Goal: Task Accomplishment & Management: Manage account settings

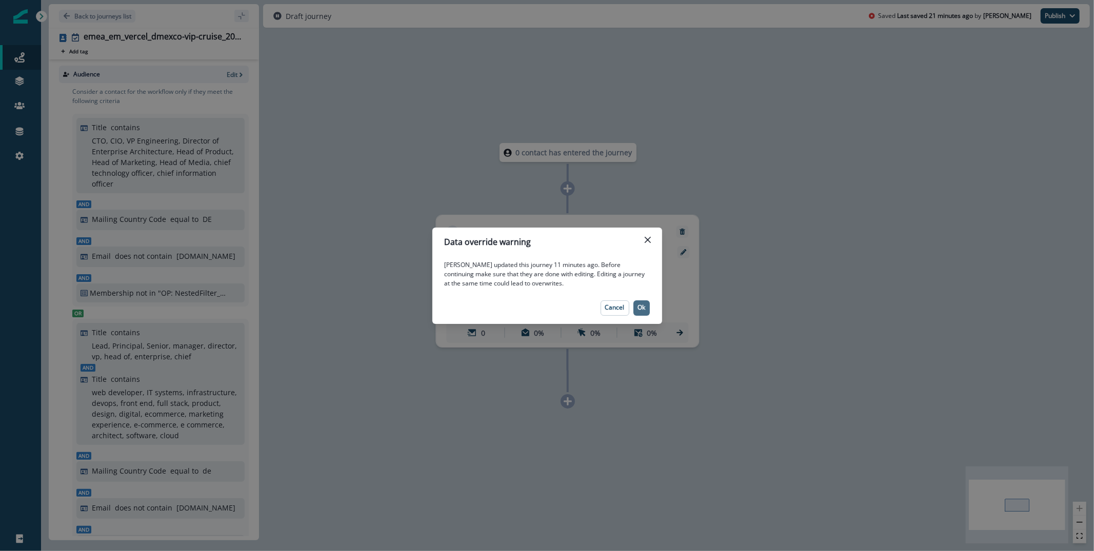
click at [644, 307] on p "Ok" at bounding box center [641, 307] width 8 height 7
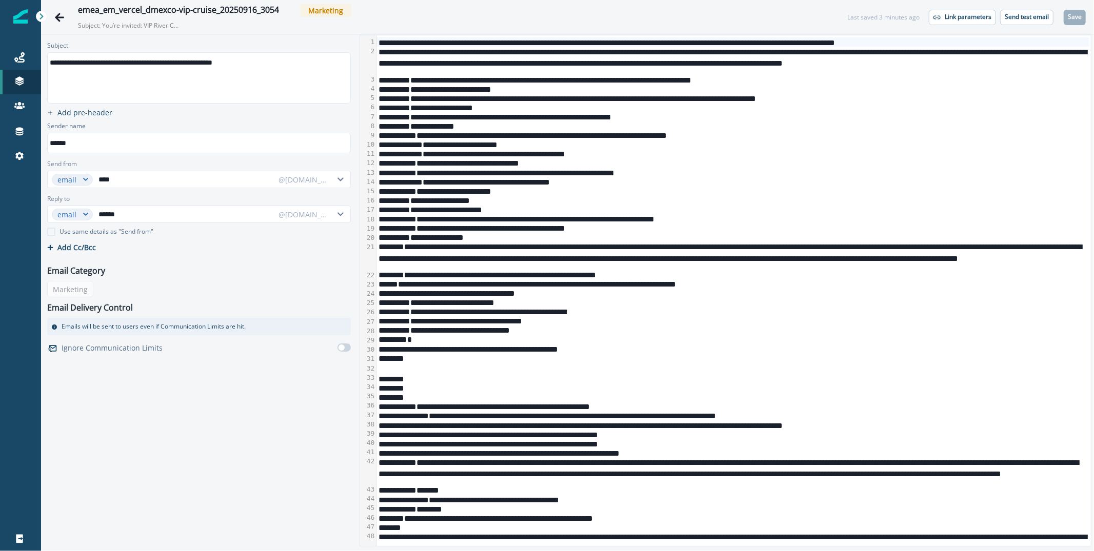
click at [467, 72] on div "**********" at bounding box center [732, 61] width 713 height 28
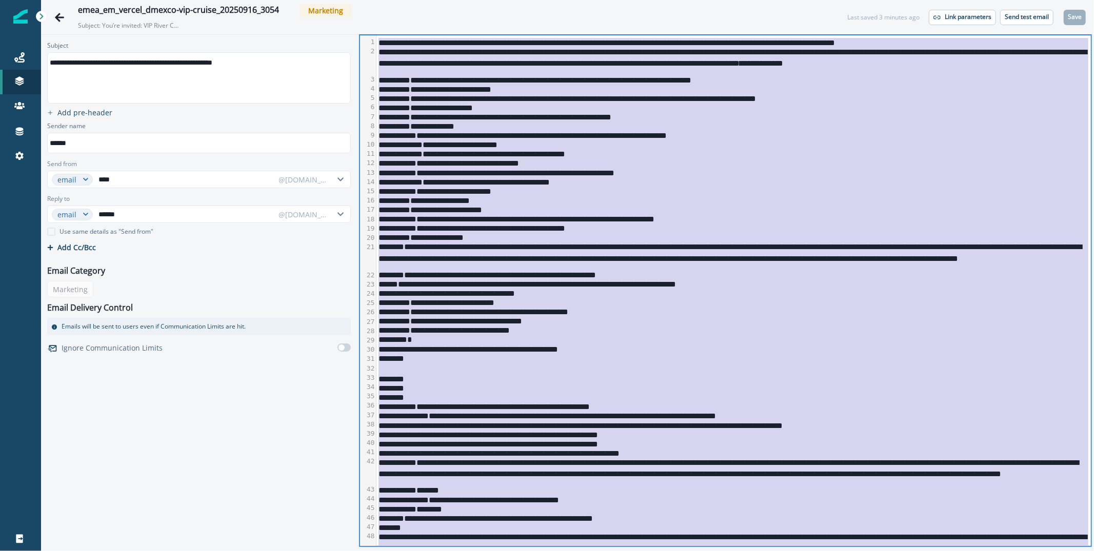
copy div "**********"
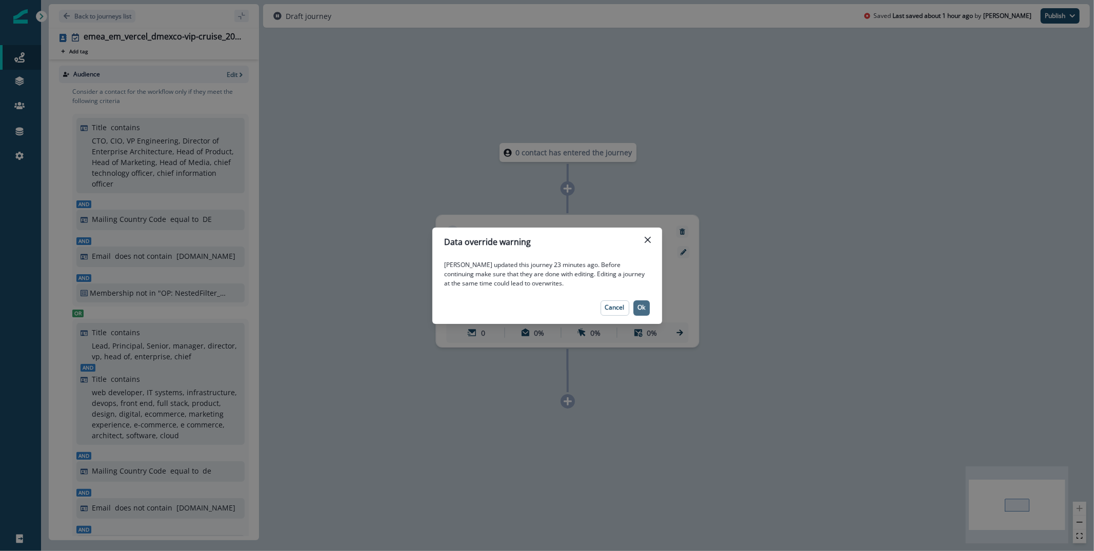
click at [647, 305] on button "Ok" at bounding box center [641, 307] width 16 height 15
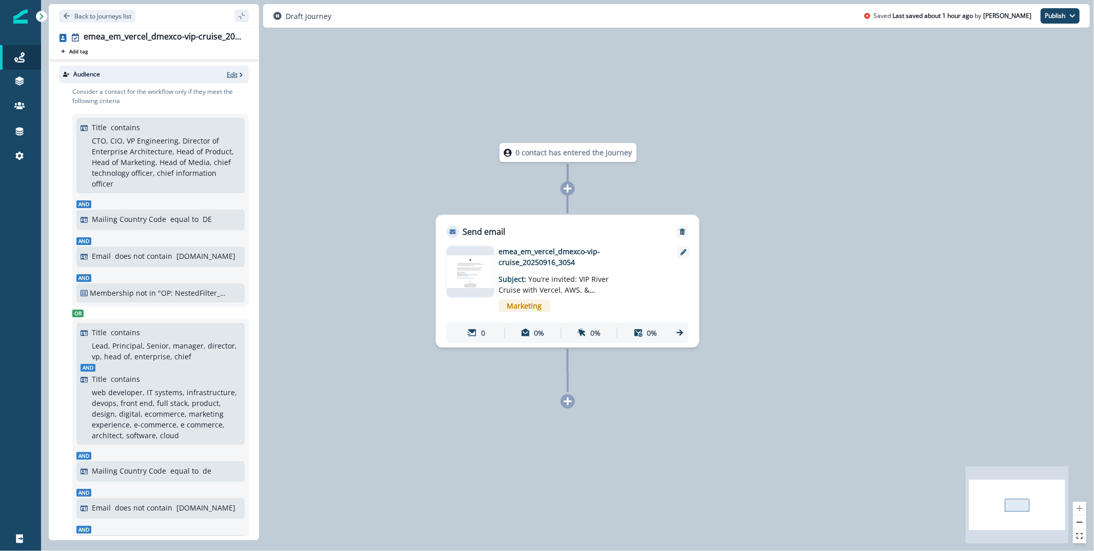
click at [235, 76] on p "Edit" at bounding box center [232, 74] width 11 height 9
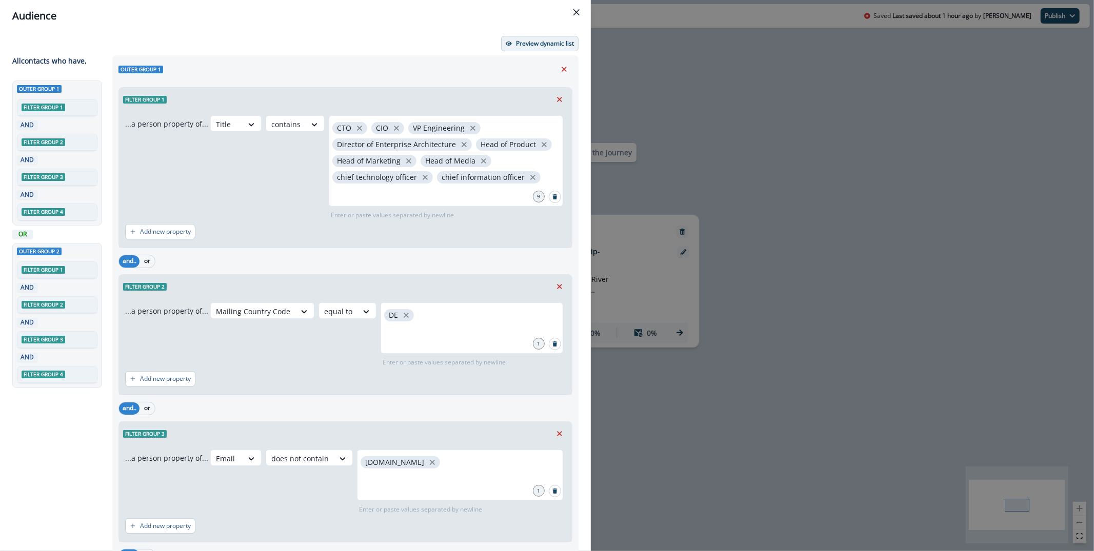
click at [521, 43] on p "Preview dynamic list" at bounding box center [545, 43] width 58 height 7
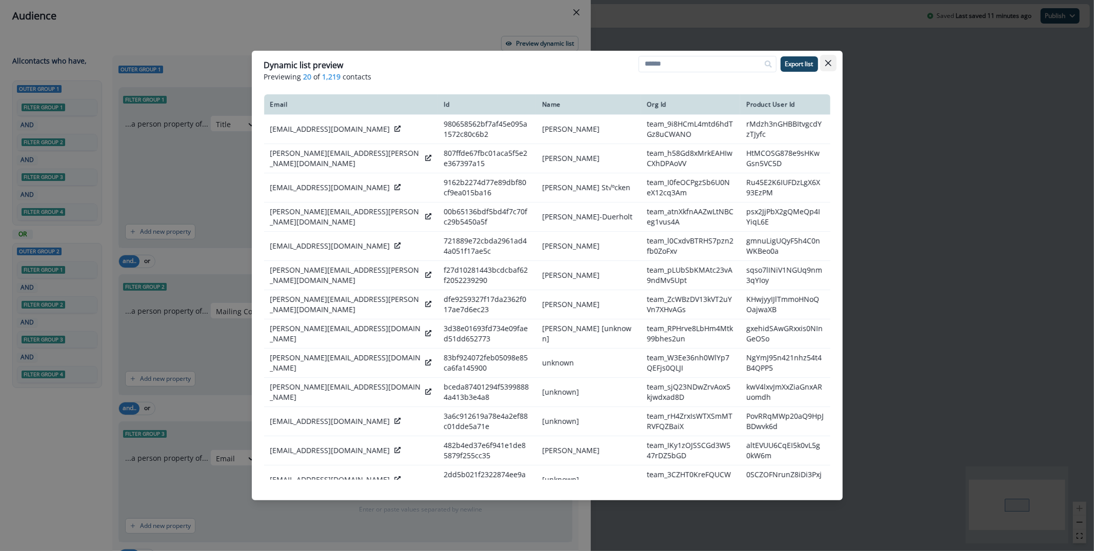
click at [828, 62] on icon "Close" at bounding box center [827, 63] width 6 height 6
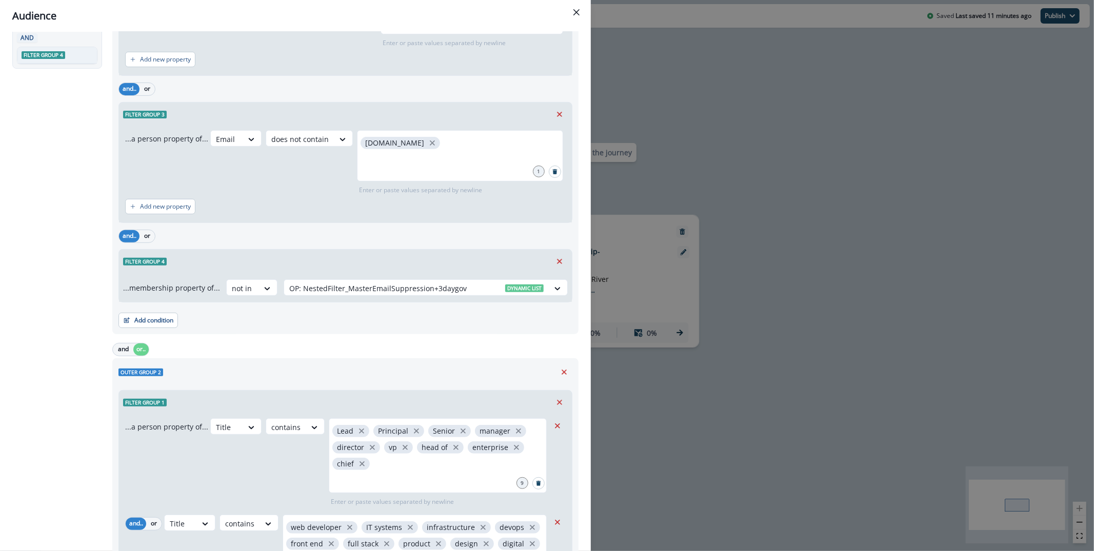
scroll to position [304, 0]
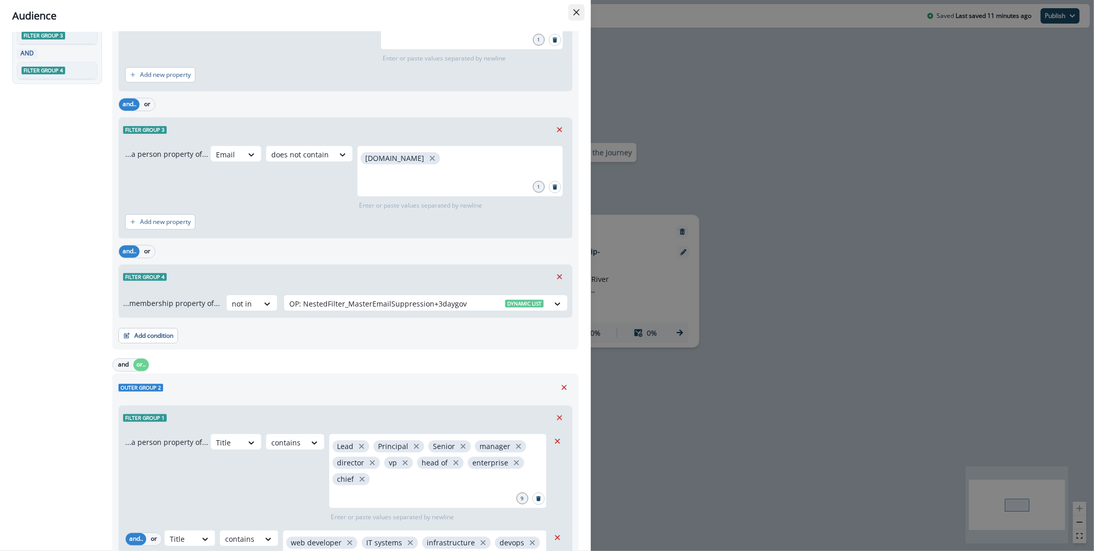
click at [577, 13] on icon "Close" at bounding box center [576, 12] width 6 height 6
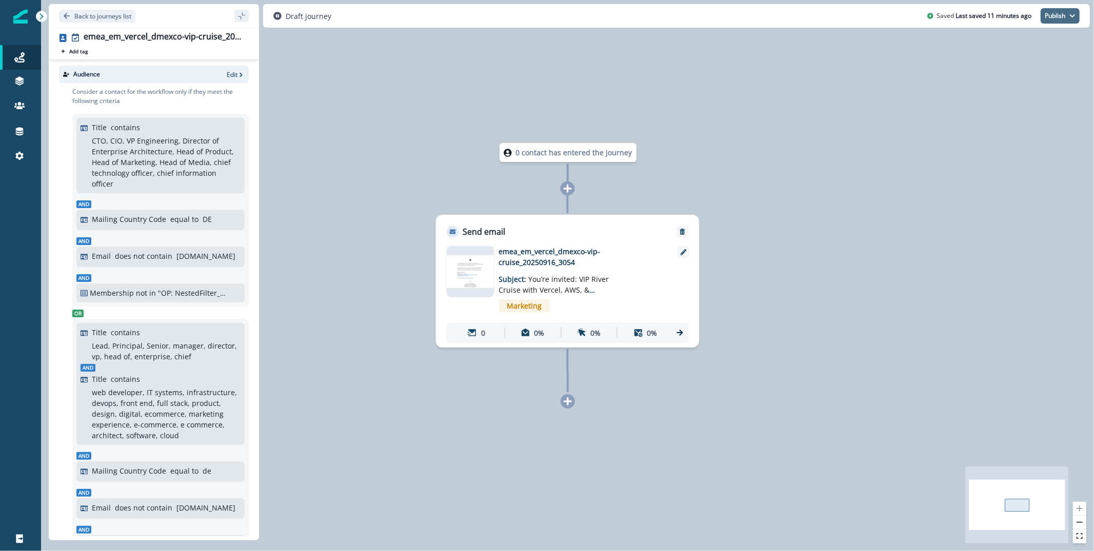
click at [1065, 18] on button "Publish" at bounding box center [1059, 15] width 39 height 15
click at [356, 228] on div "0 contact has entered the journey Send email Email asset changed, journey repor…" at bounding box center [567, 275] width 1053 height 551
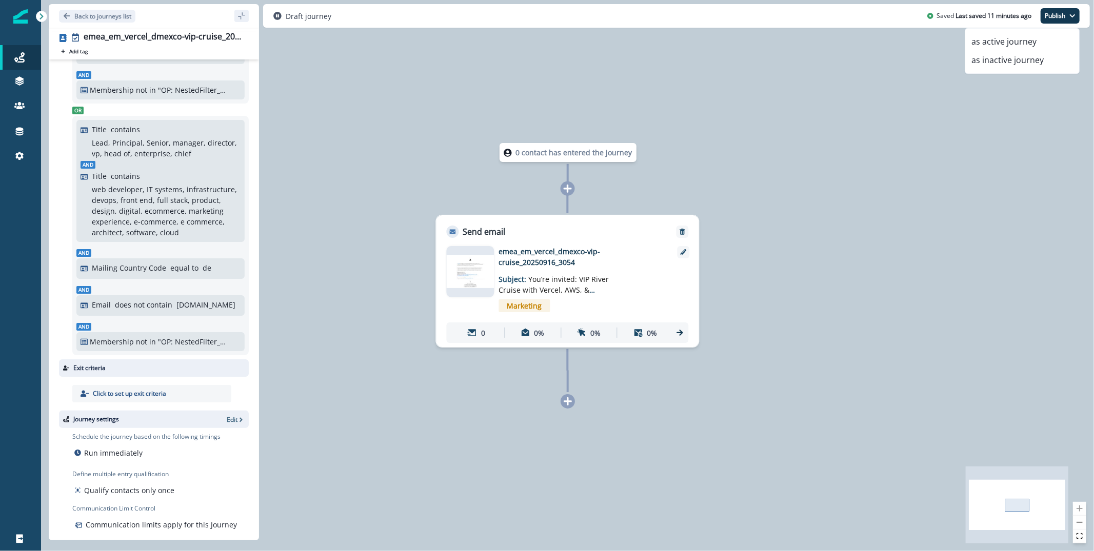
scroll to position [0, 0]
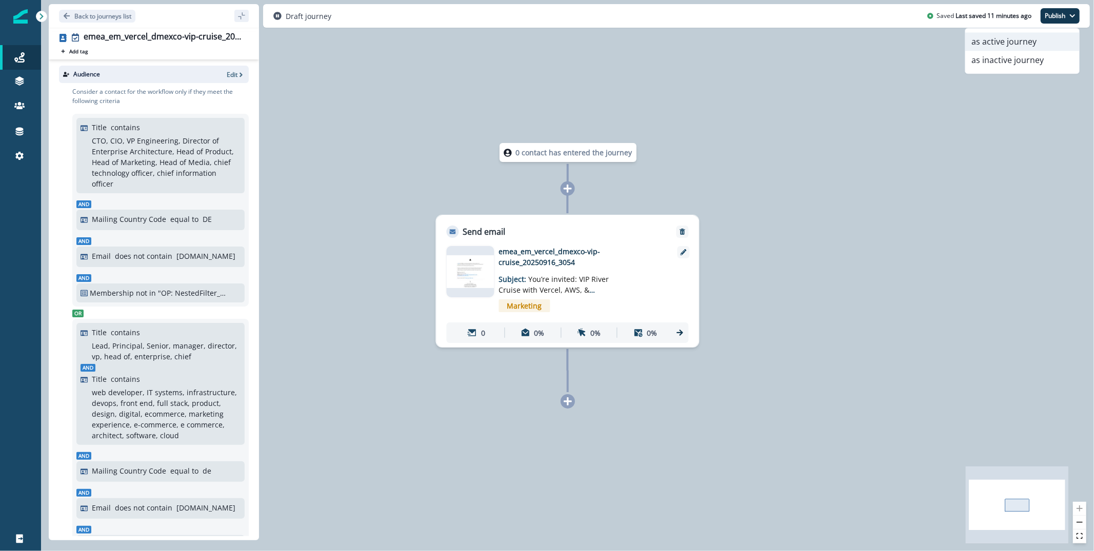
click at [1029, 37] on button "as active journey" at bounding box center [1022, 41] width 114 height 18
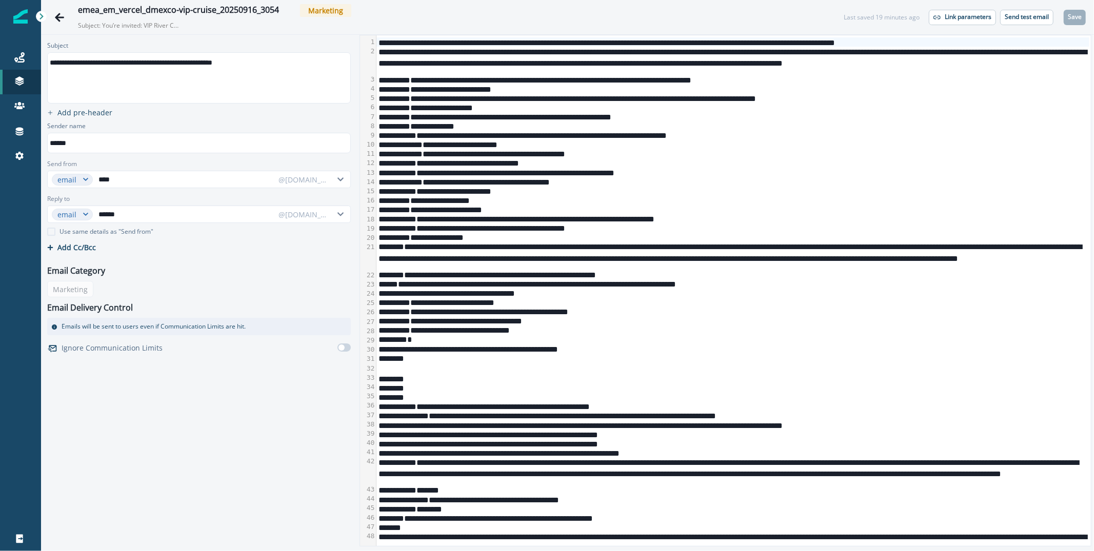
click at [490, 95] on div "**********" at bounding box center [732, 97] width 713 height 9
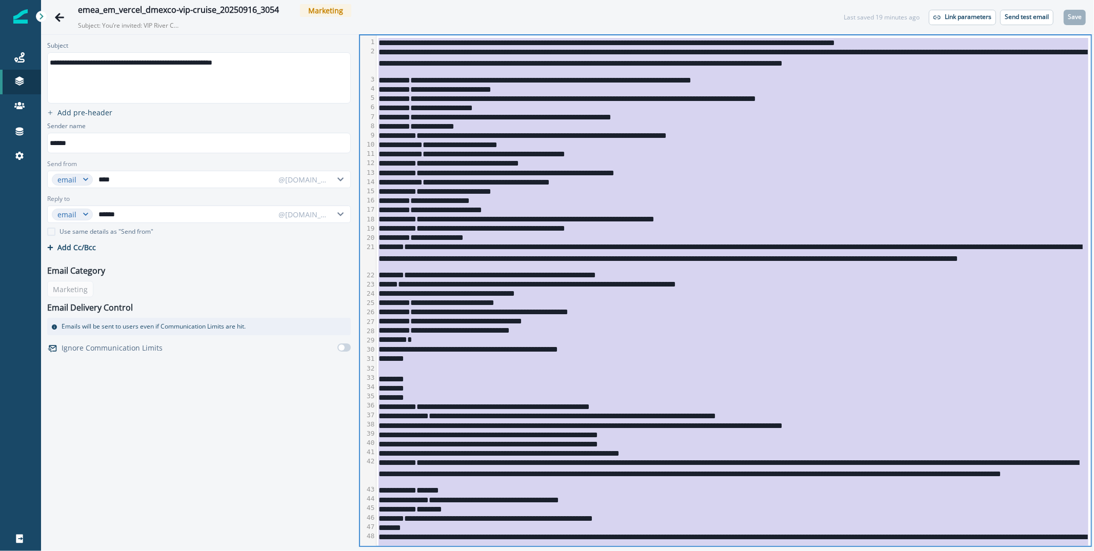
copy div "**********"
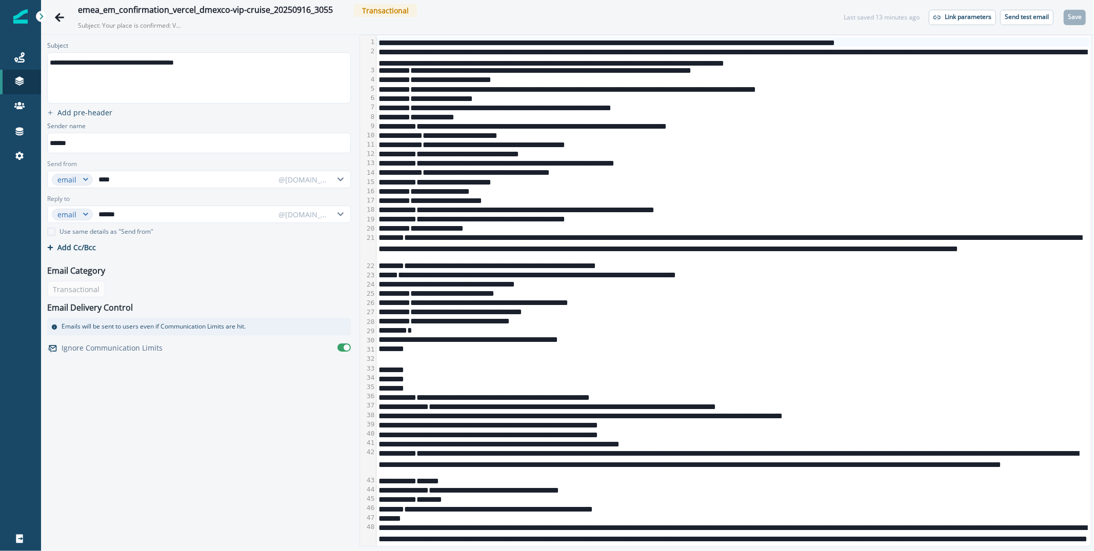
click at [611, 134] on div "**********" at bounding box center [732, 134] width 713 height 9
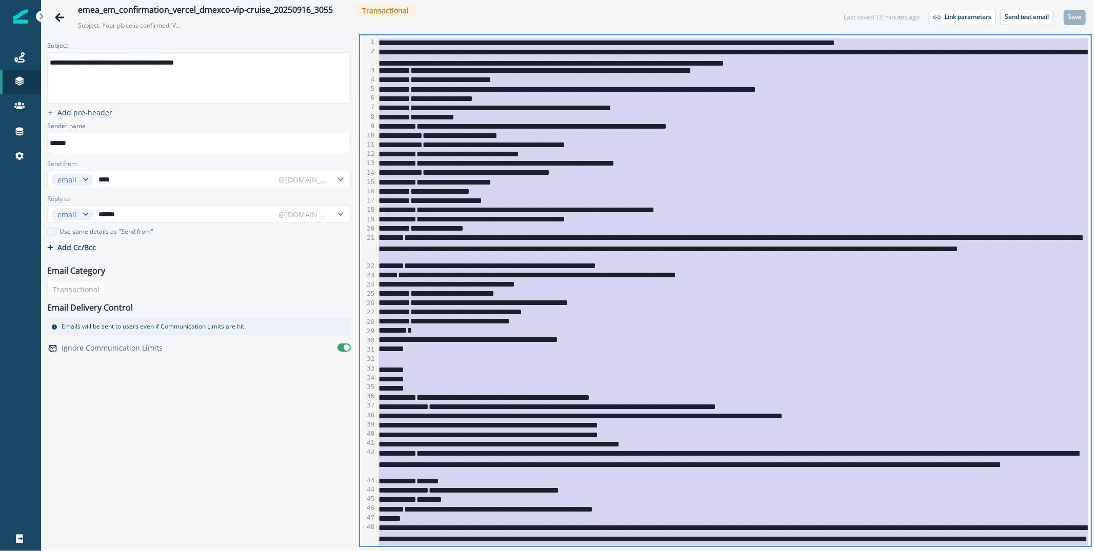
copy div "**********"
click at [558, 98] on div "**********" at bounding box center [732, 97] width 713 height 9
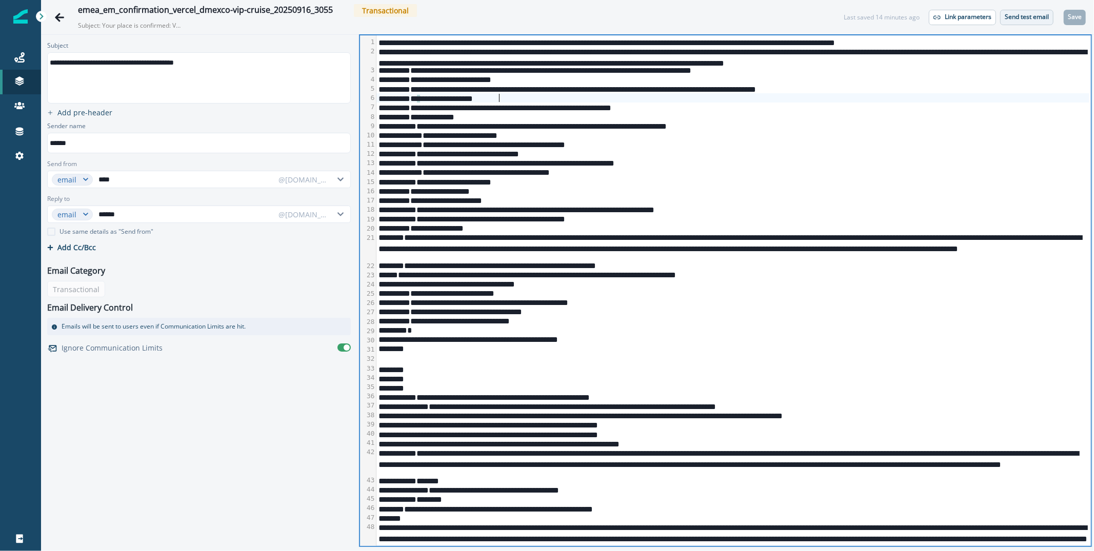
click at [1021, 14] on p "Send test email" at bounding box center [1026, 16] width 44 height 7
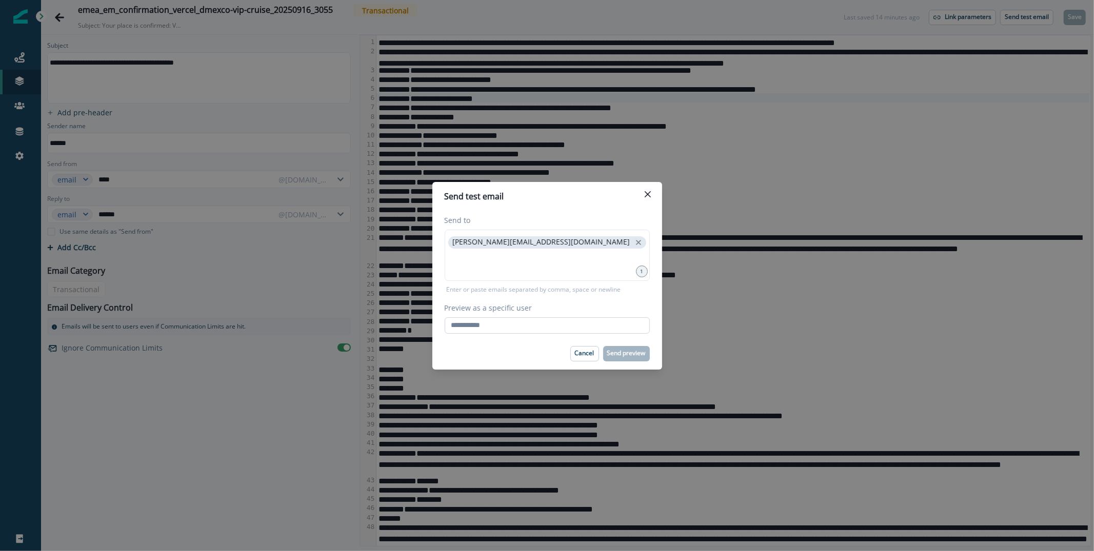
click at [513, 330] on input "Preview as a specific user" at bounding box center [547, 325] width 205 height 16
type input "**********"
click at [499, 354] on div "Cancel Send preview" at bounding box center [547, 353] width 205 height 15
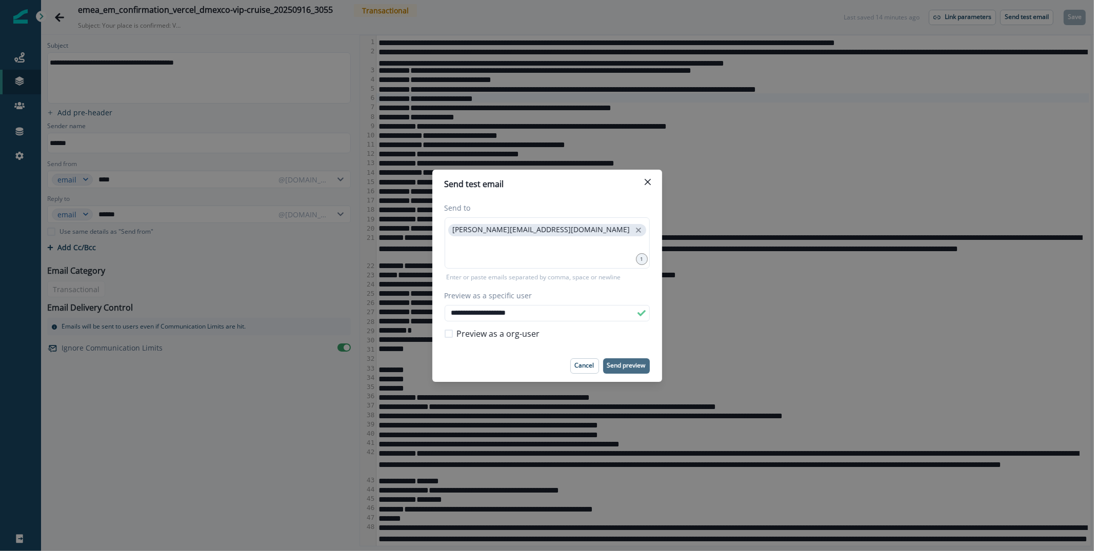
click at [624, 362] on p "Send preview" at bounding box center [626, 365] width 38 height 7
click at [649, 180] on icon "Close" at bounding box center [647, 181] width 6 height 6
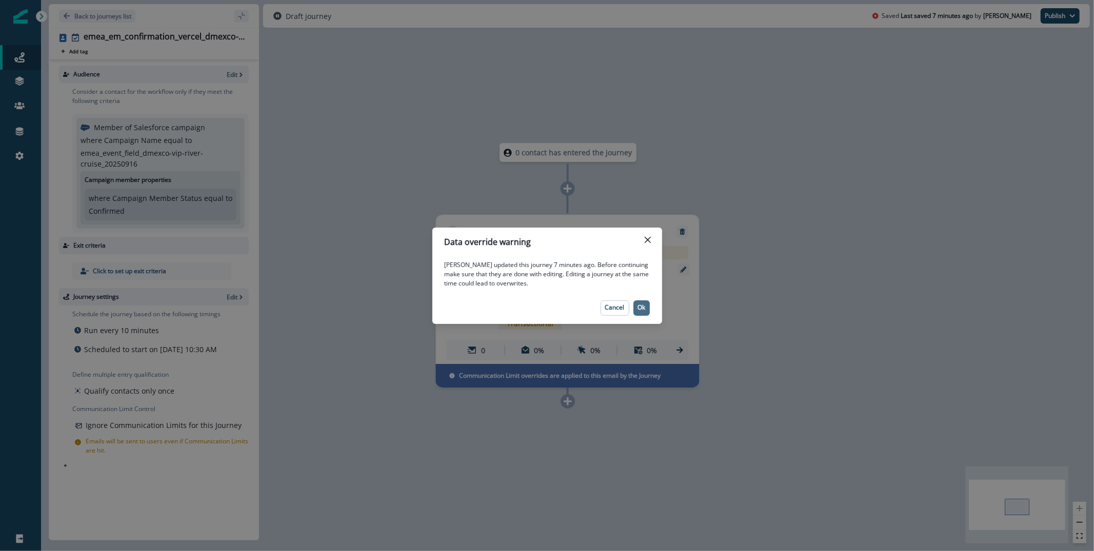
click at [639, 307] on p "Ok" at bounding box center [641, 307] width 8 height 7
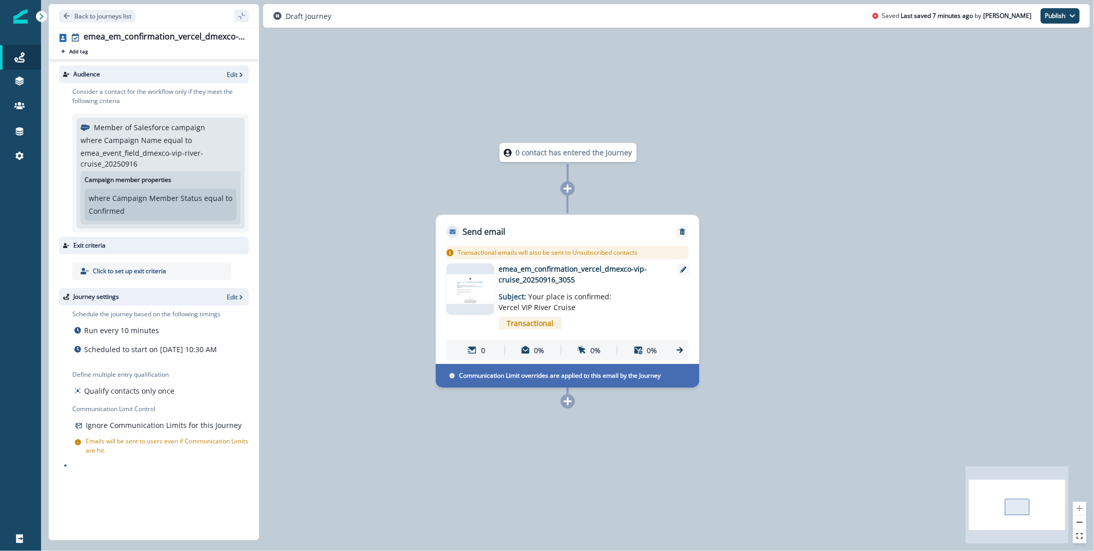
click at [467, 279] on img at bounding box center [471, 289] width 48 height 30
click at [233, 72] on p "Edit" at bounding box center [232, 74] width 11 height 9
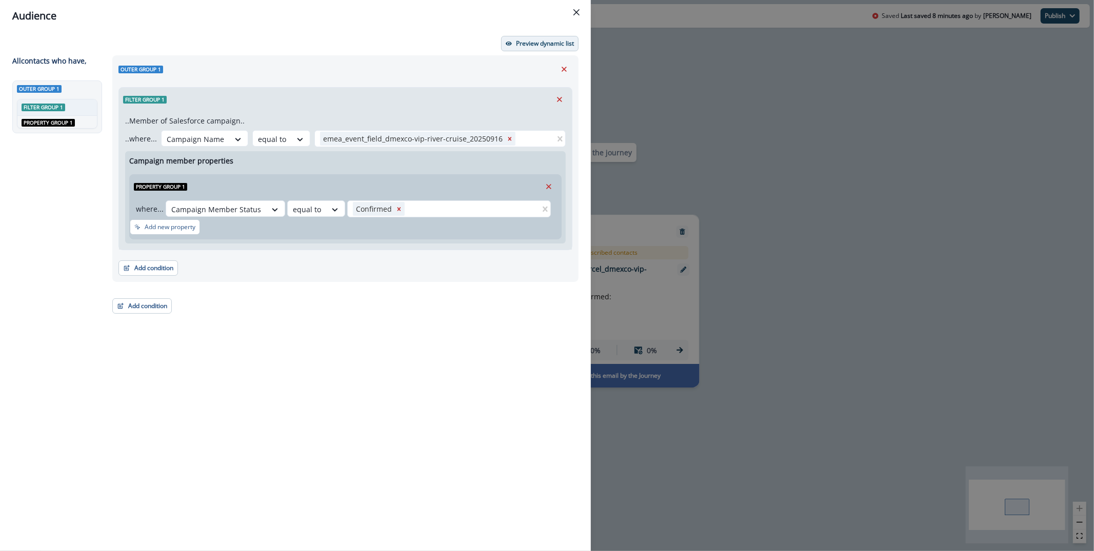
click at [552, 36] on button "Preview dynamic list" at bounding box center [539, 43] width 77 height 15
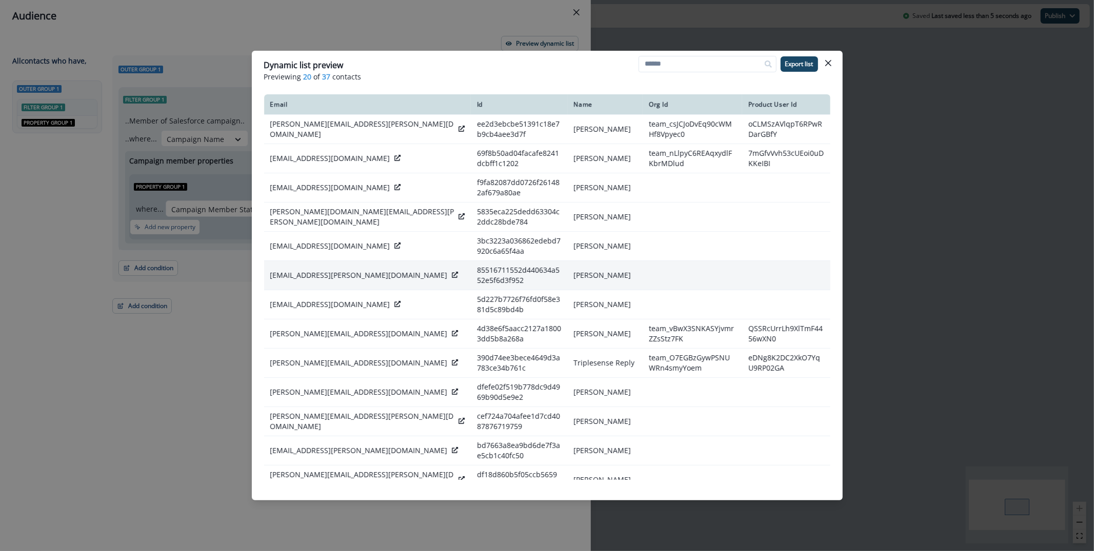
scroll to position [219, 0]
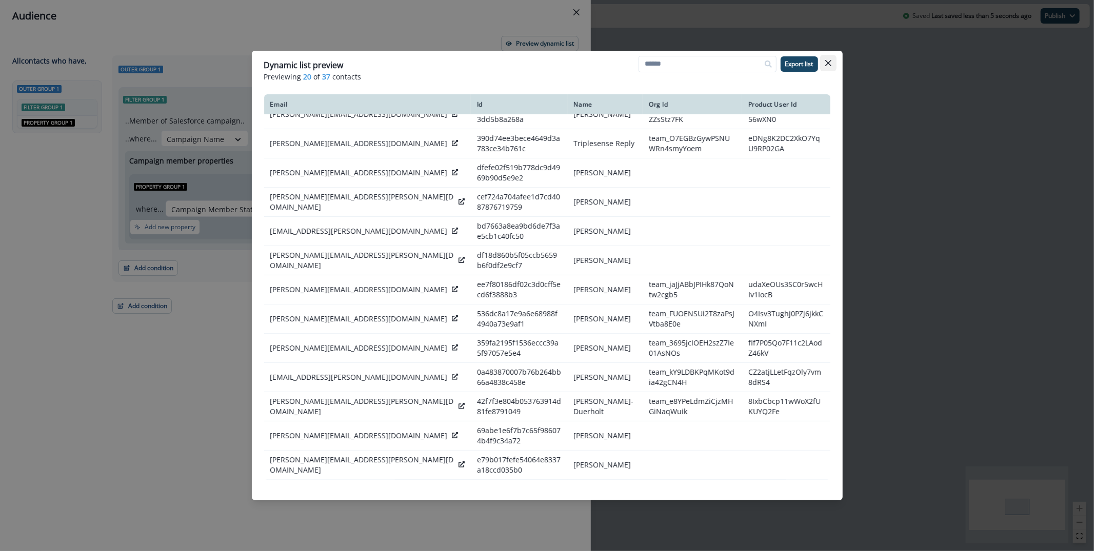
click at [829, 64] on icon "Close" at bounding box center [828, 63] width 6 height 6
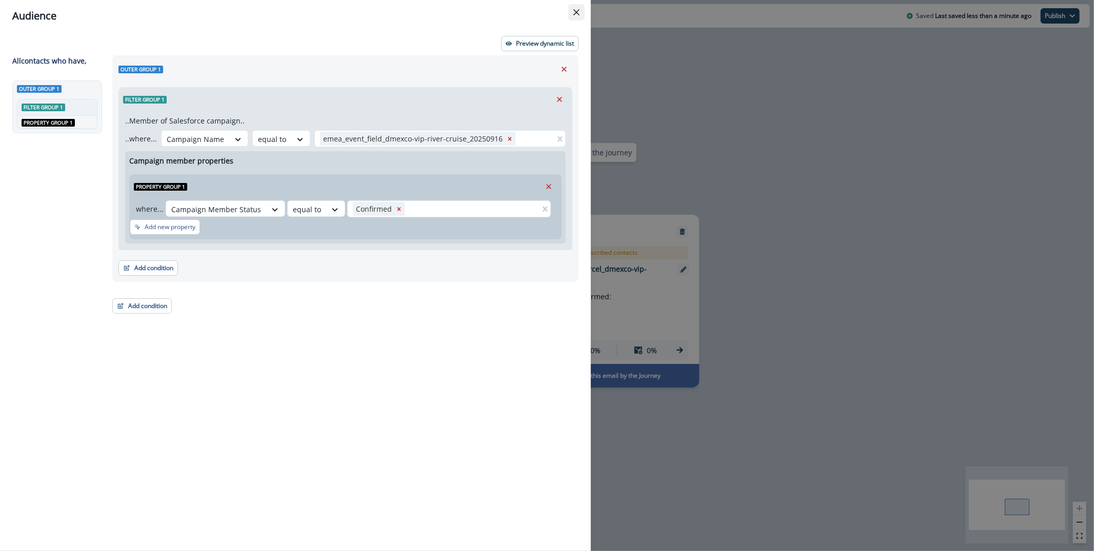
click at [571, 10] on button "Close" at bounding box center [576, 12] width 16 height 16
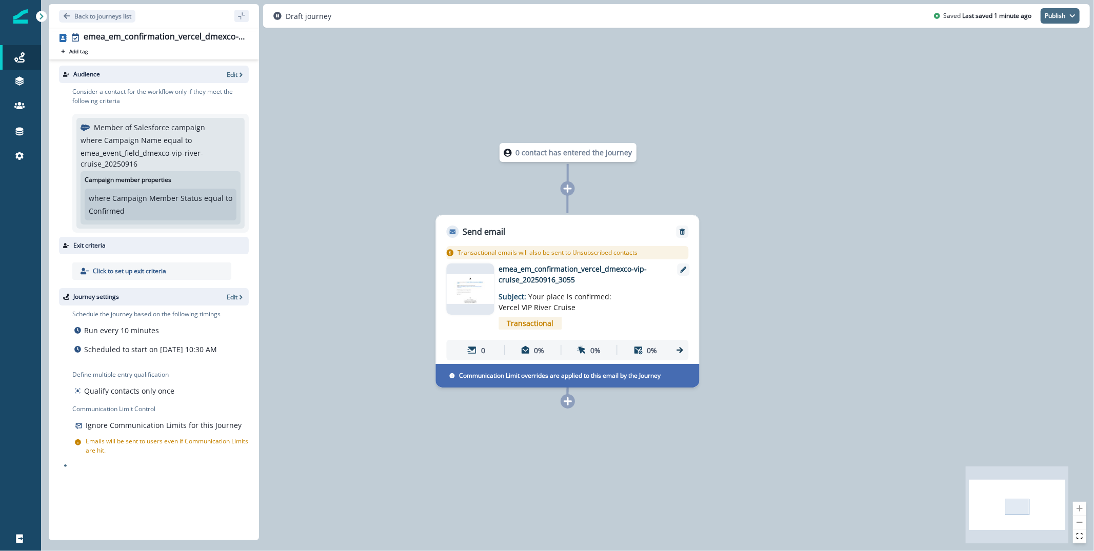
click at [1067, 14] on button "Publish" at bounding box center [1059, 15] width 39 height 15
click at [1010, 38] on button "as active journey" at bounding box center [1022, 41] width 114 height 18
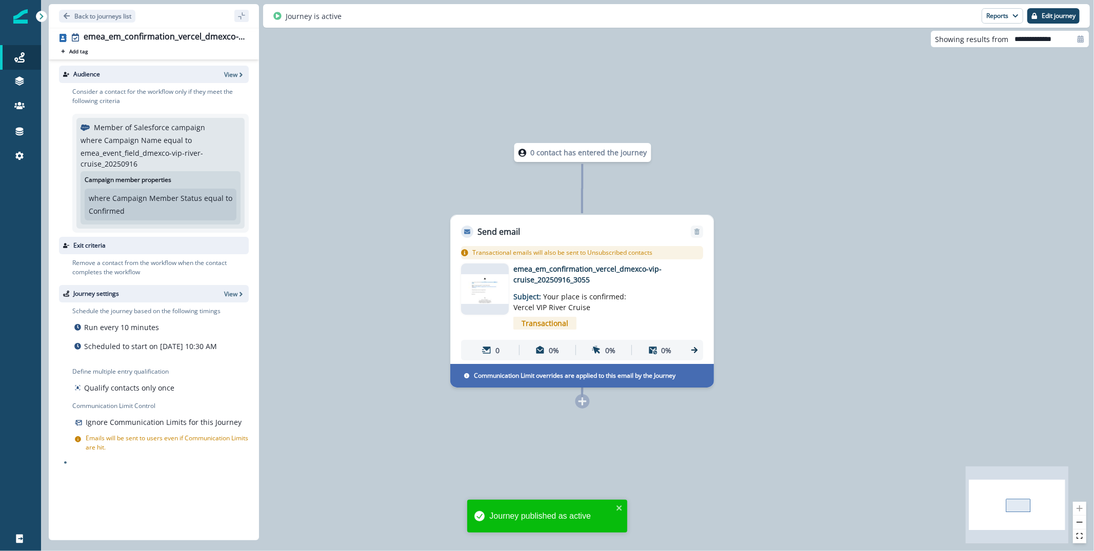
click at [486, 285] on img at bounding box center [485, 289] width 48 height 30
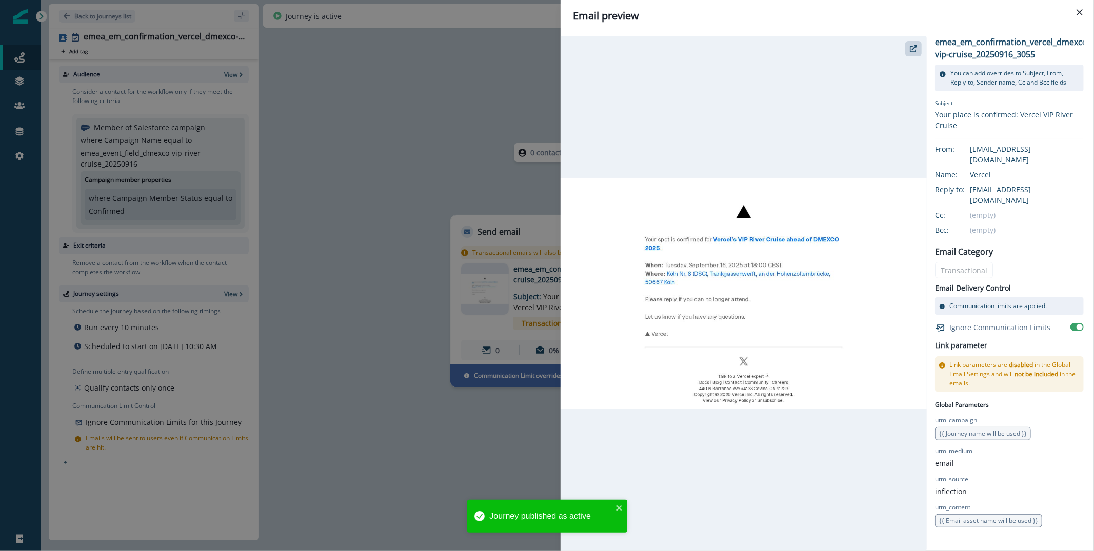
click at [420, 150] on div "Email preview emea_em_confirmation_vercel_dmexco-vip-cruise_20250916_3055 You c…" at bounding box center [547, 275] width 1094 height 551
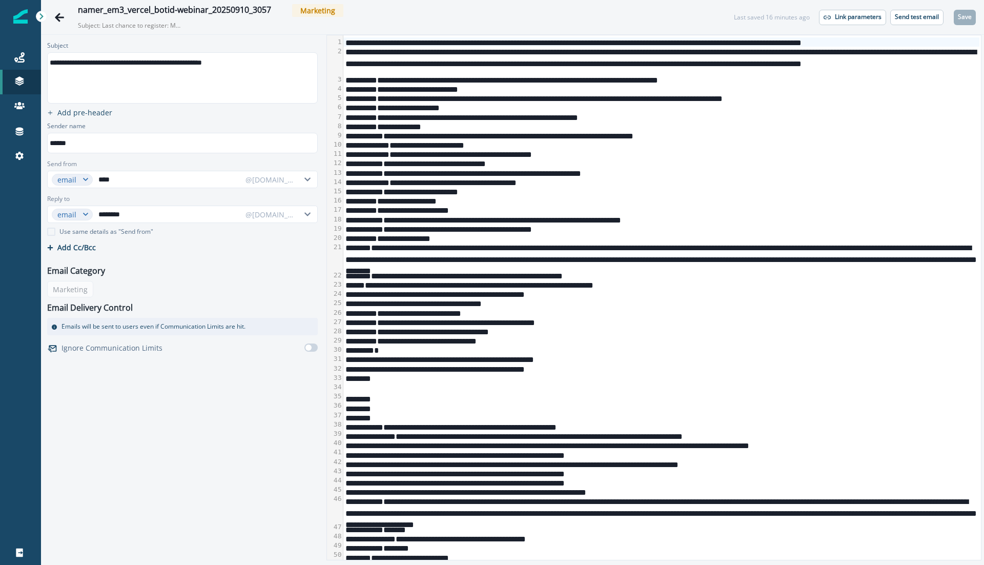
click at [492, 114] on div "**********" at bounding box center [662, 116] width 637 height 9
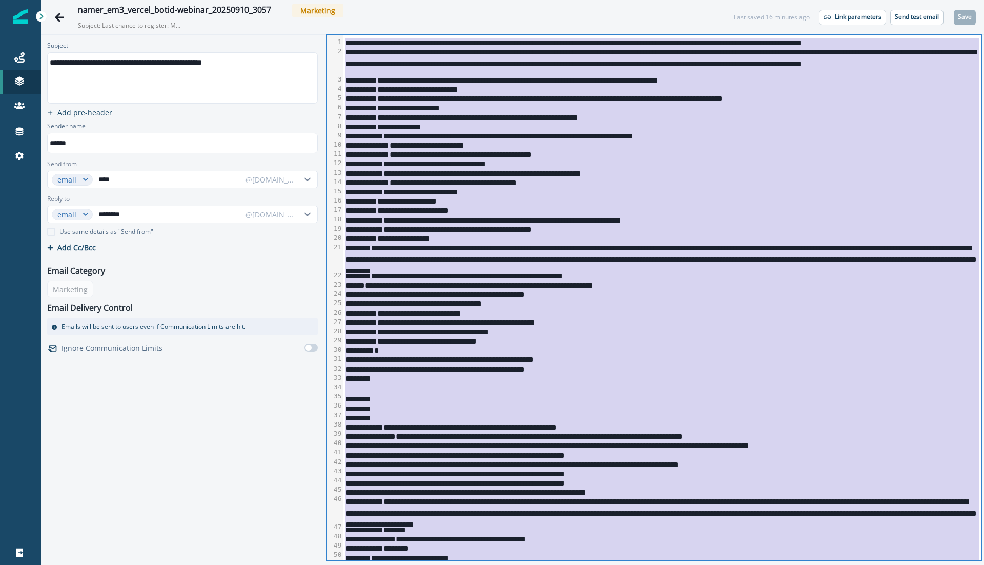
copy div "**********"
click at [909, 14] on p "Send test email" at bounding box center [917, 16] width 44 height 7
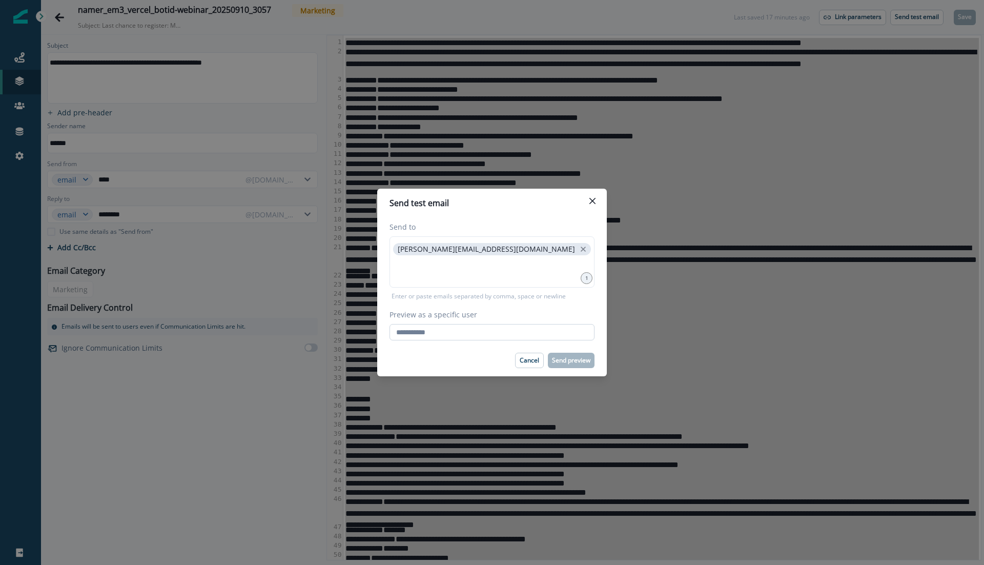
click at [462, 333] on input "Preview as a specific user" at bounding box center [492, 332] width 205 height 16
type input "**********"
click at [455, 358] on div "Cancel Send preview" at bounding box center [492, 360] width 205 height 15
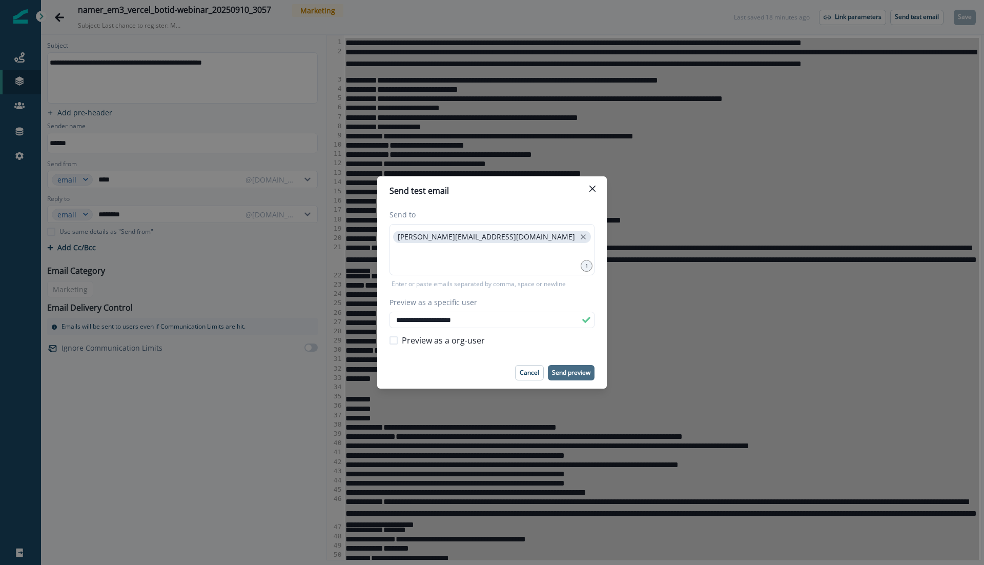
click at [571, 374] on p "Send preview" at bounding box center [571, 372] width 38 height 7
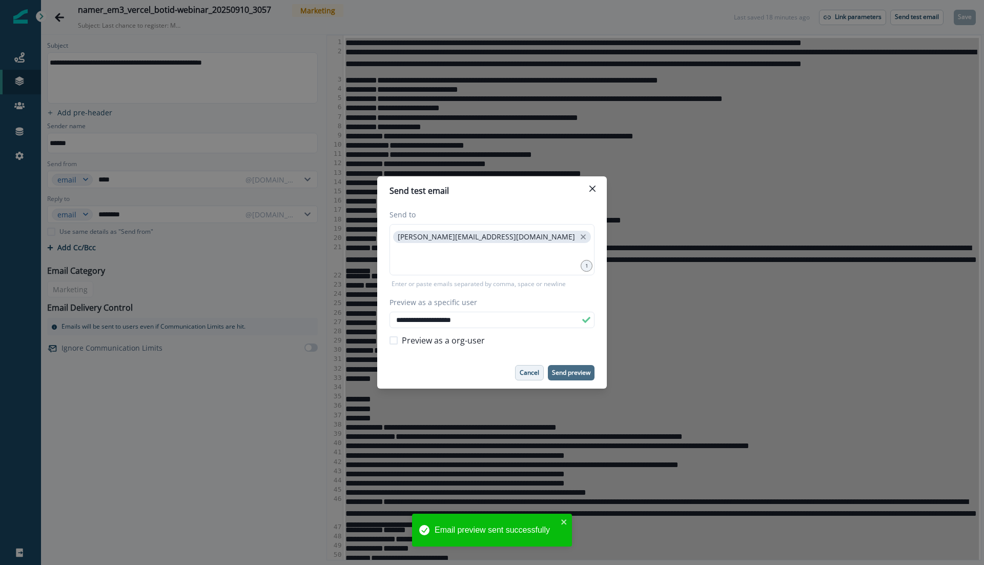
click at [531, 374] on p "Cancel" at bounding box center [529, 372] width 19 height 7
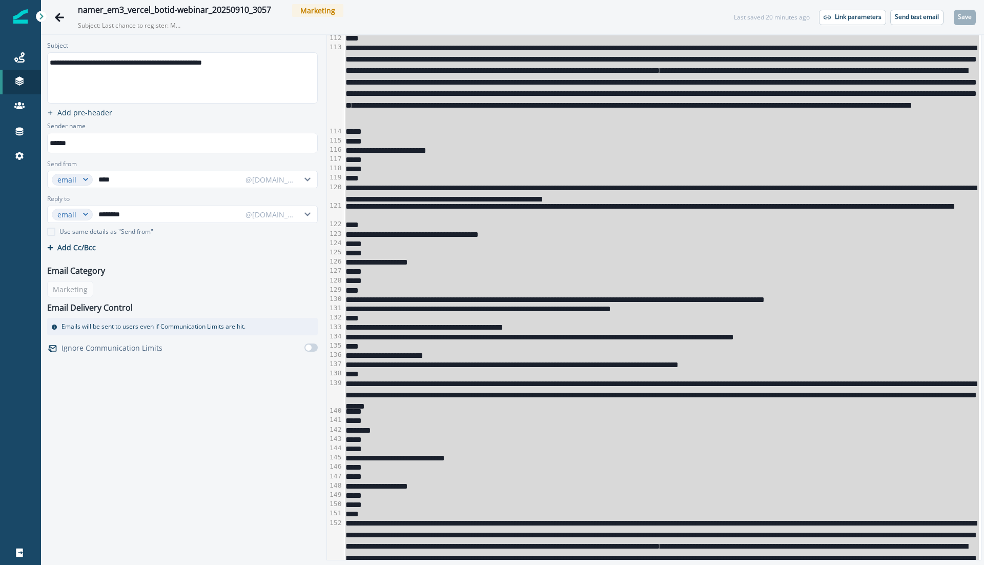
scroll to position [1921, 0]
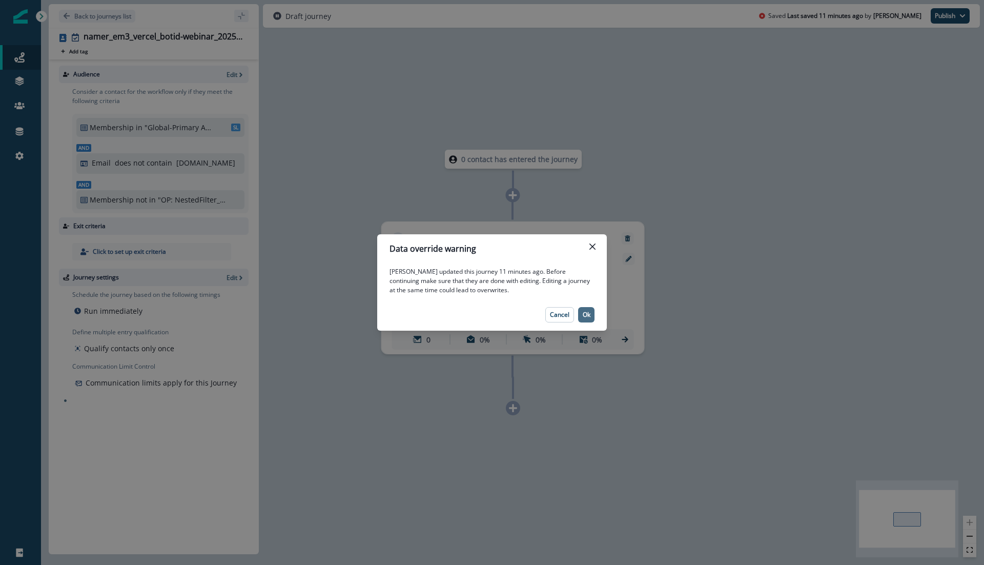
click at [588, 315] on p "Ok" at bounding box center [587, 314] width 8 height 7
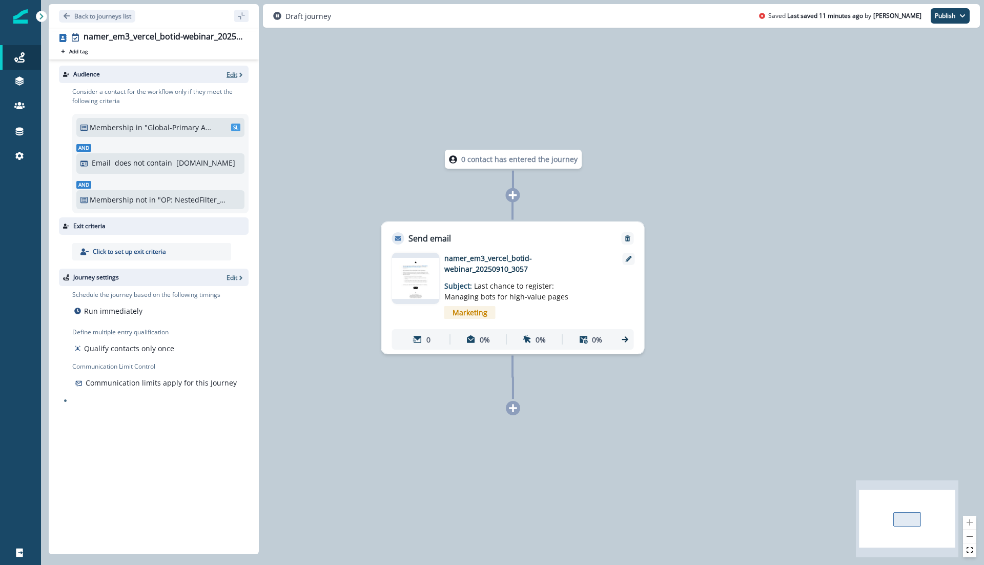
click at [232, 72] on p "Edit" at bounding box center [232, 74] width 11 height 9
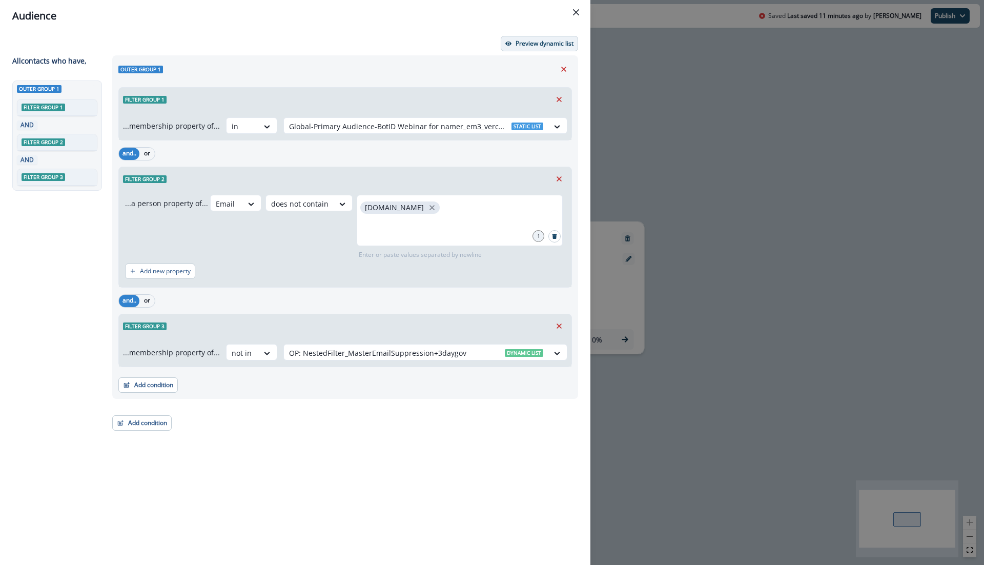
click at [537, 45] on p "Preview dynamic list" at bounding box center [545, 43] width 58 height 7
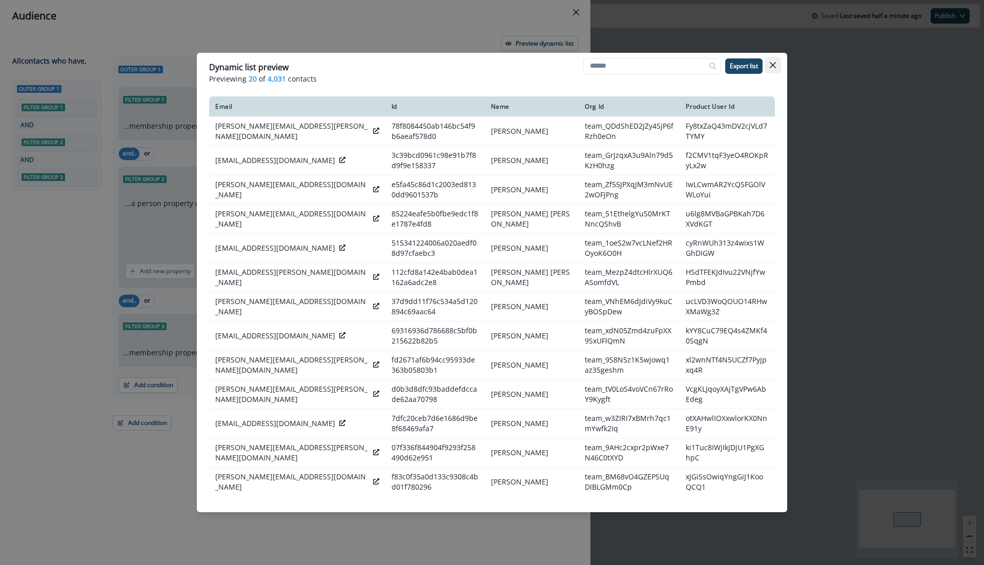
click at [776, 65] on button "Close" at bounding box center [773, 65] width 16 height 16
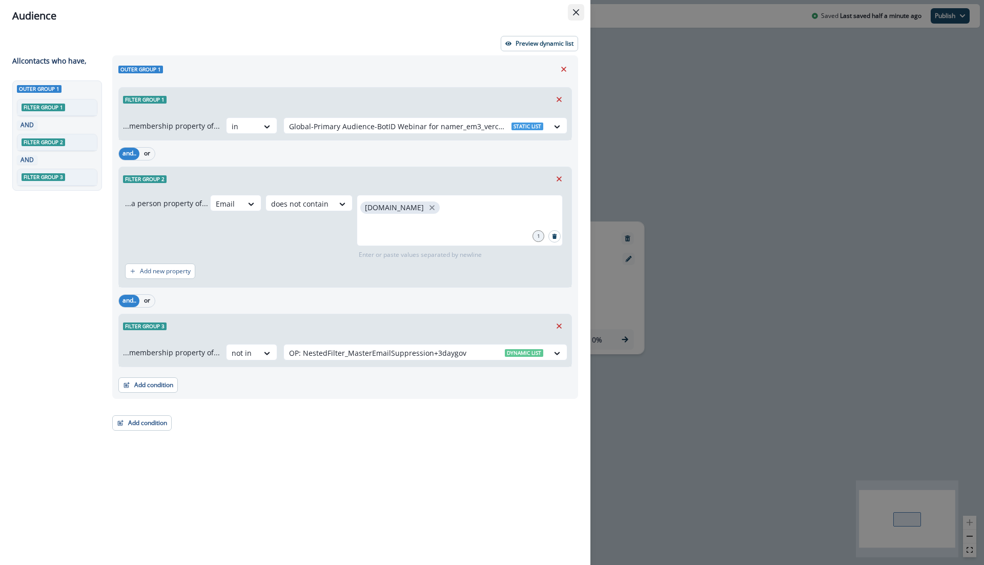
click at [578, 16] on button "Close" at bounding box center [576, 12] width 16 height 16
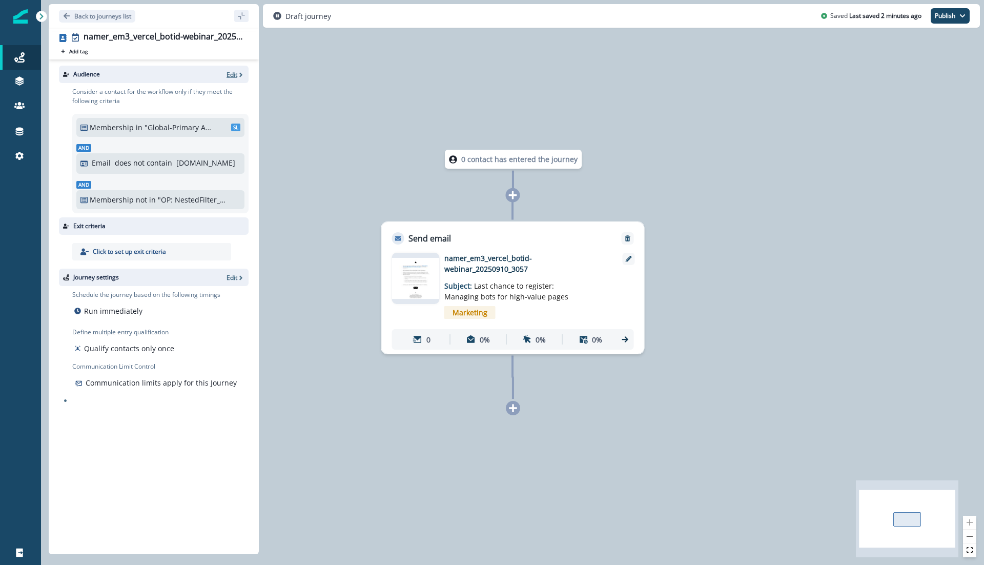
click at [232, 74] on p "Edit" at bounding box center [232, 74] width 11 height 9
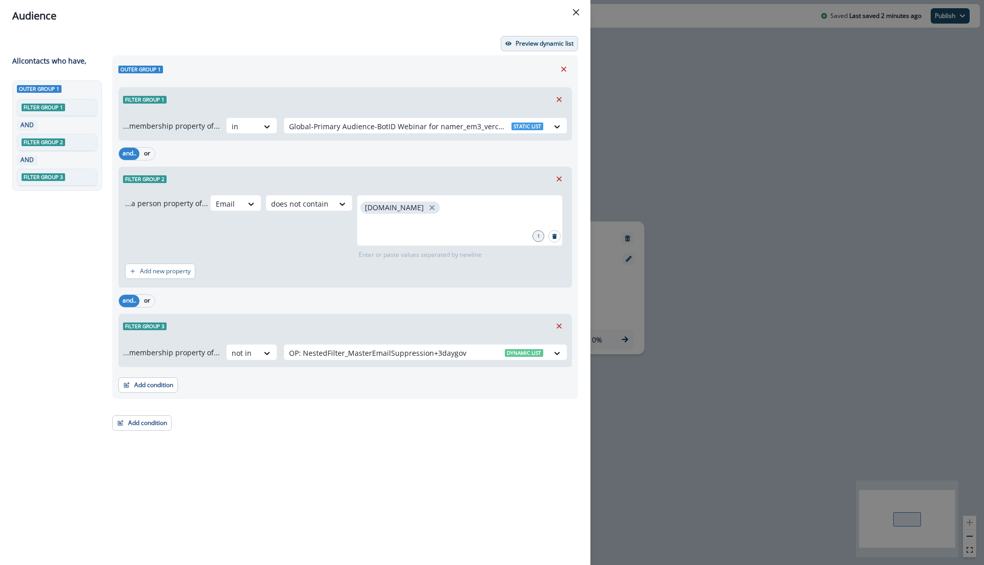
click at [535, 40] on p "Preview dynamic list" at bounding box center [545, 43] width 58 height 7
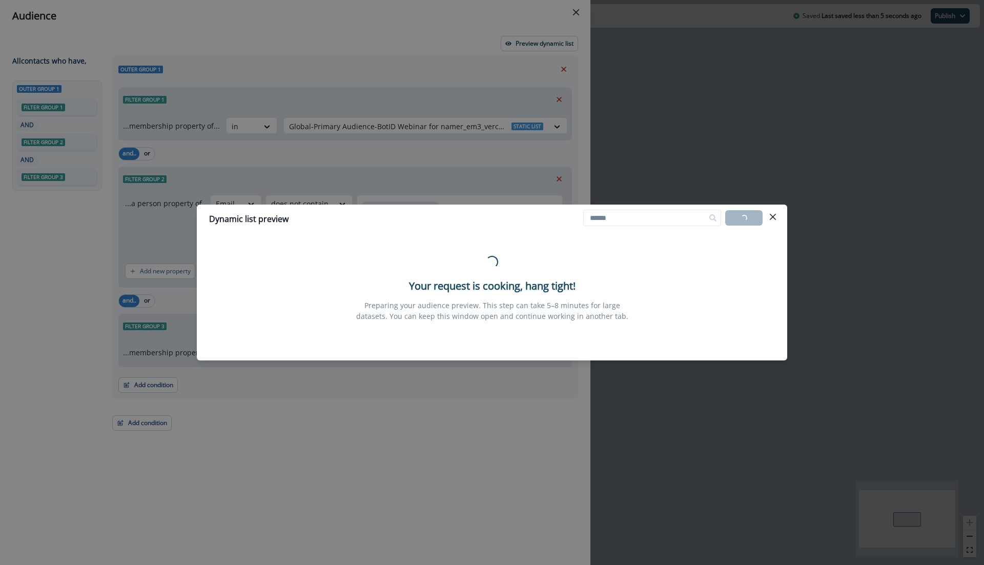
click at [406, 62] on div "Dynamic list preview Loading... Export list Loading... Your request is cooking,…" at bounding box center [492, 282] width 984 height 565
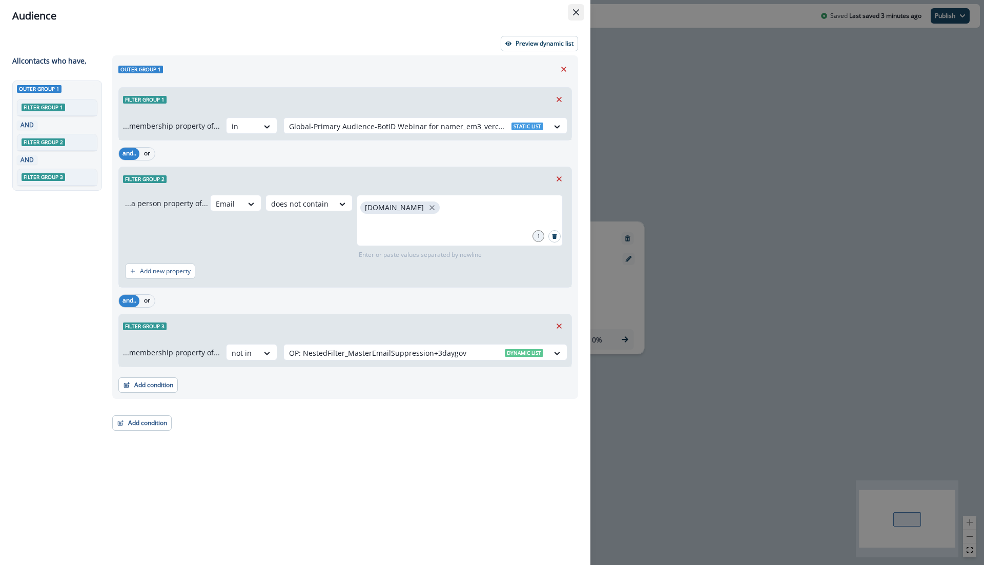
click at [576, 9] on icon "Close" at bounding box center [576, 12] width 6 height 6
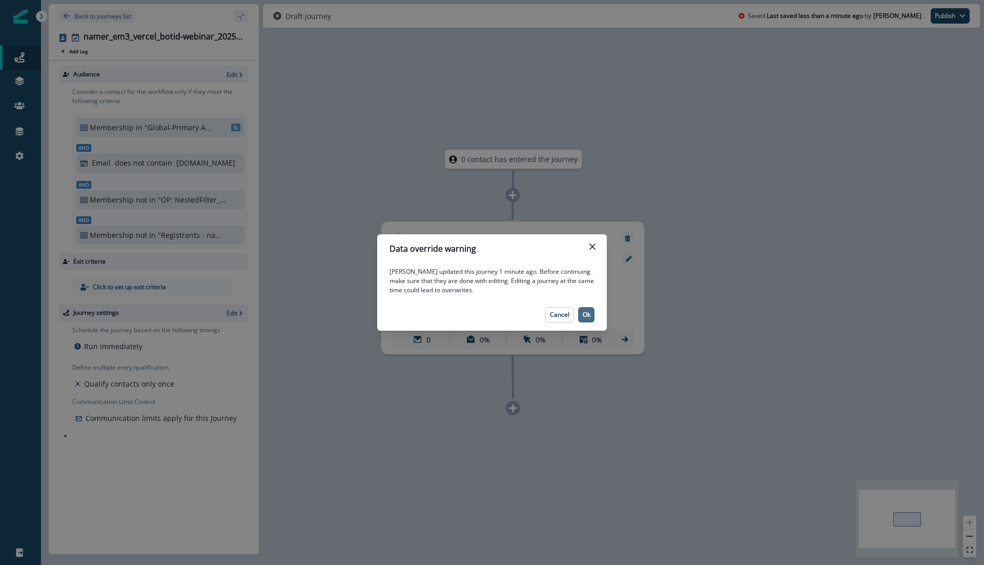
click at [591, 314] on button "Ok" at bounding box center [586, 314] width 16 height 15
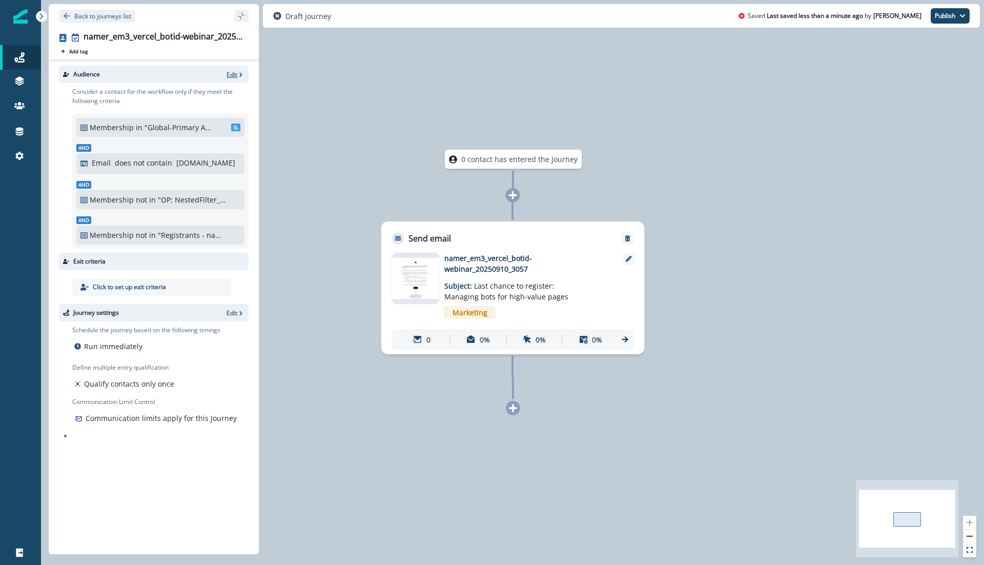
click at [235, 74] on p "Edit" at bounding box center [232, 74] width 11 height 9
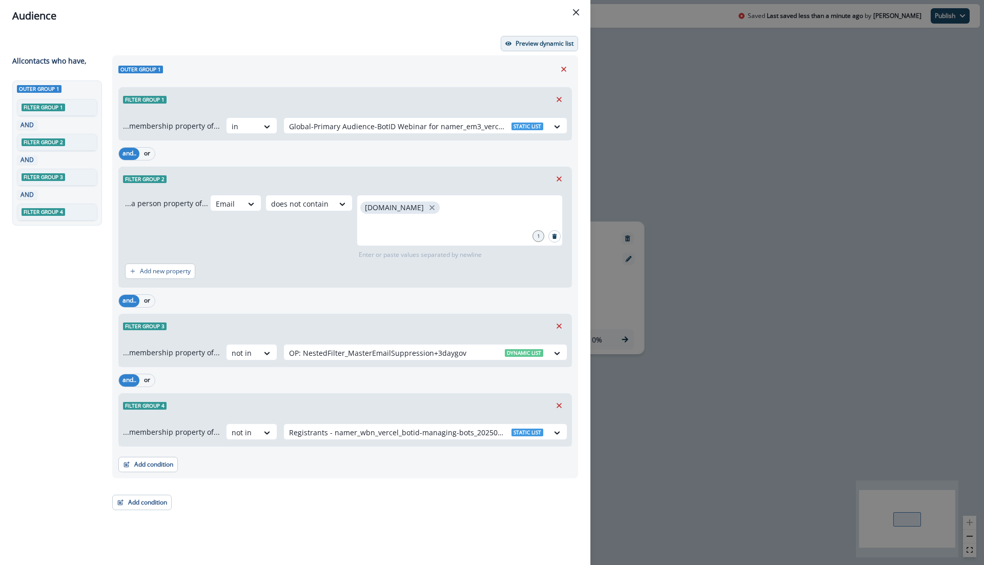
click at [541, 44] on p "Preview dynamic list" at bounding box center [545, 43] width 58 height 7
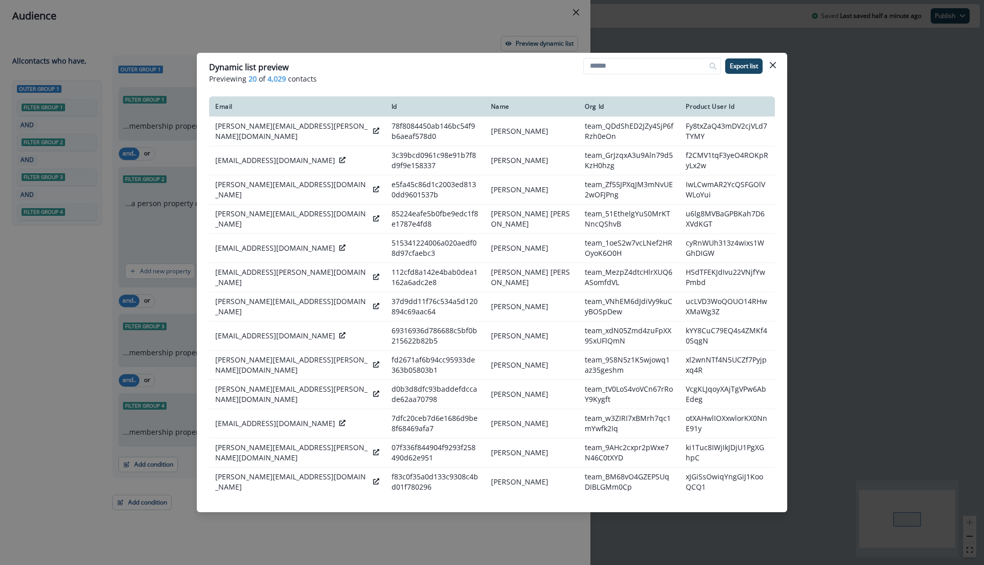
click at [781, 68] on header "Dynamic list preview Previewing 20 of 4,029 contacts Export list" at bounding box center [492, 72] width 591 height 39
click at [775, 66] on icon "Close" at bounding box center [773, 65] width 6 height 6
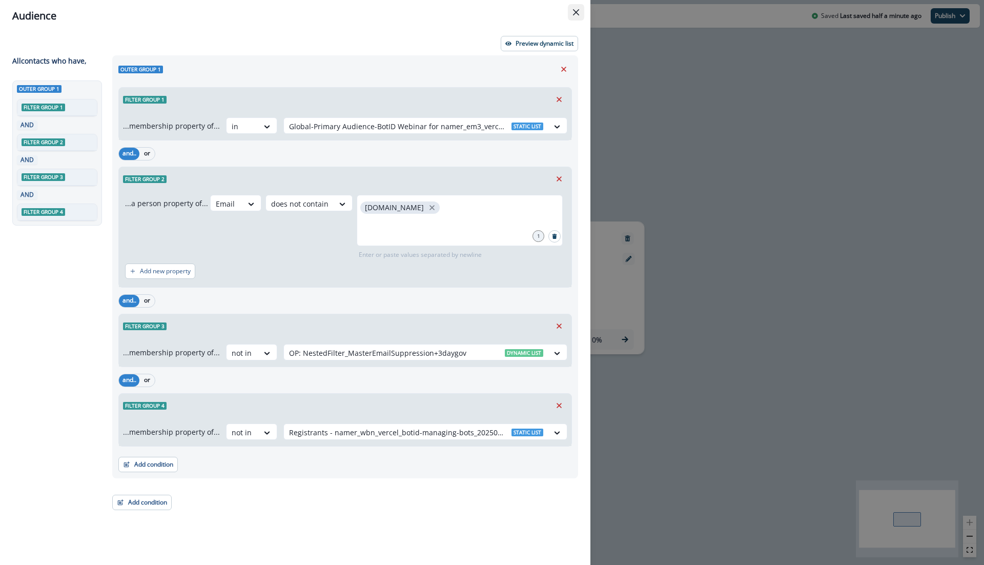
click at [577, 16] on button "Close" at bounding box center [576, 12] width 16 height 16
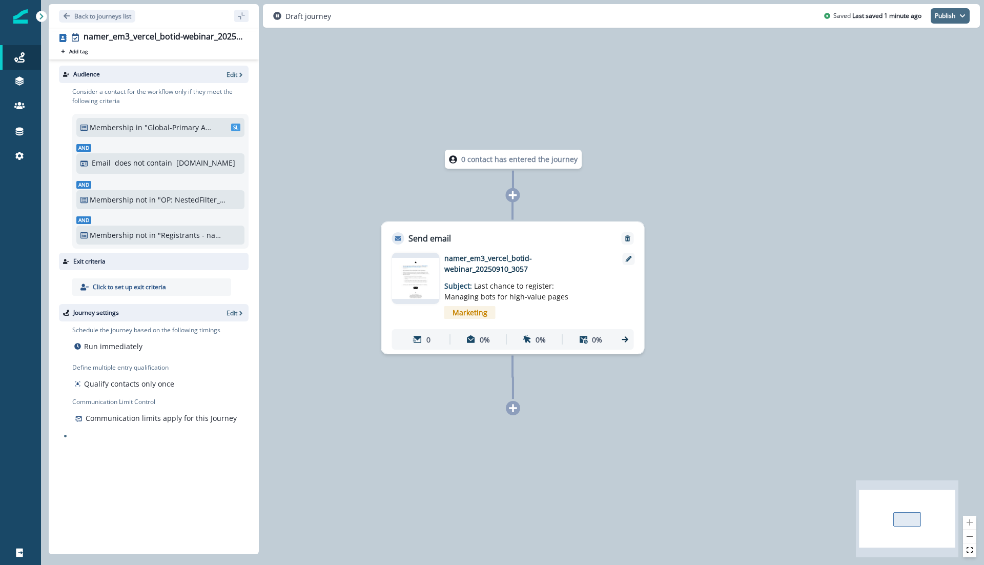
click at [961, 11] on button "Publish" at bounding box center [950, 15] width 39 height 15
click at [910, 41] on button "as active journey" at bounding box center [913, 41] width 114 height 18
